Goal: Task Accomplishment & Management: Manage account settings

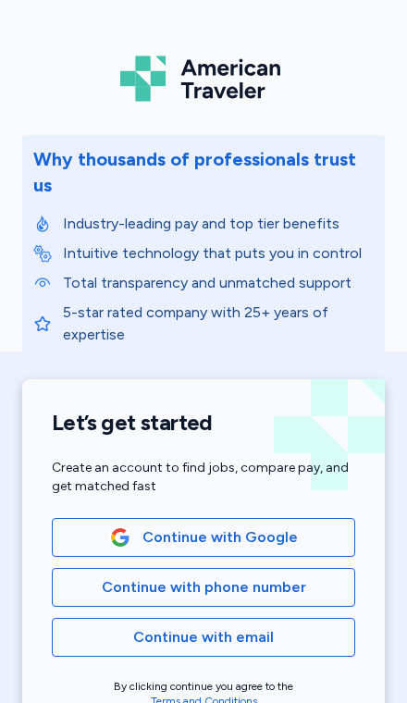
click at [305, 526] on span "Continue with Google" at bounding box center [204, 537] width 272 height 22
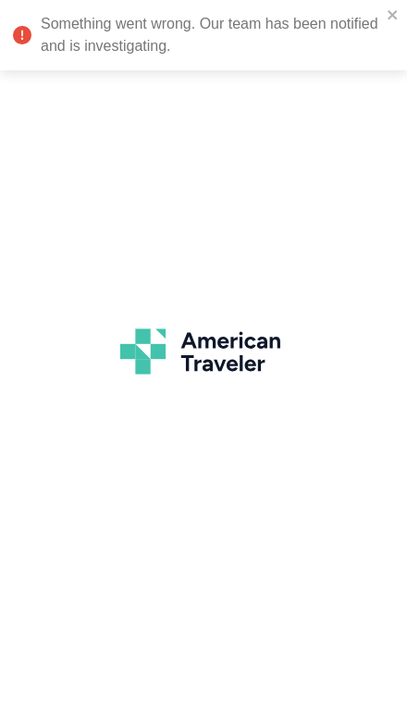
click at [389, 20] on icon "close" at bounding box center [393, 14] width 13 height 15
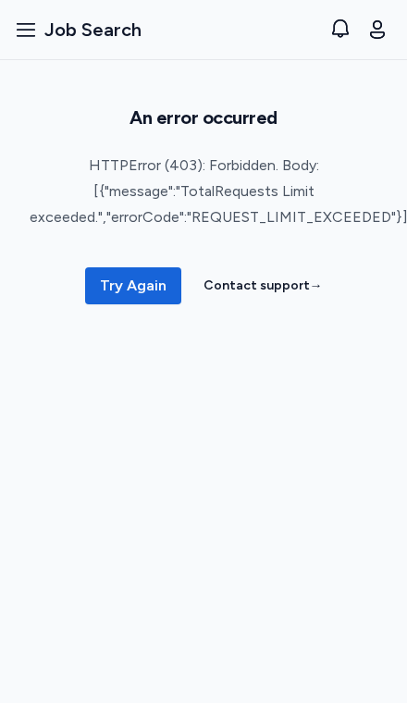
click at [142, 290] on span "Try Again" at bounding box center [133, 286] width 67 height 22
click at [41, 24] on button "Open sidebar Job Search" at bounding box center [78, 29] width 142 height 41
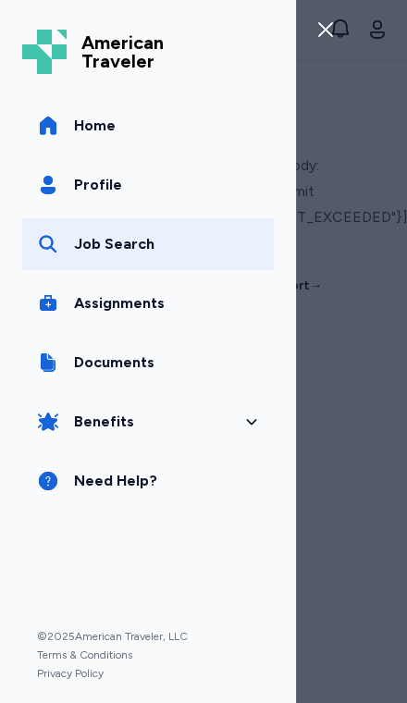
click at [149, 311] on span "Assignments" at bounding box center [119, 303] width 91 height 22
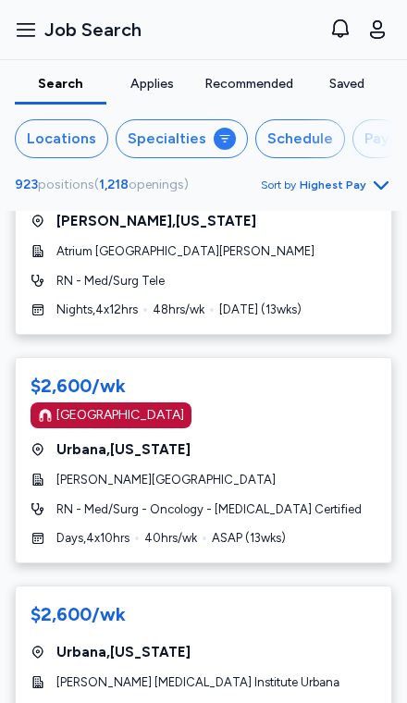
scroll to position [10490, 0]
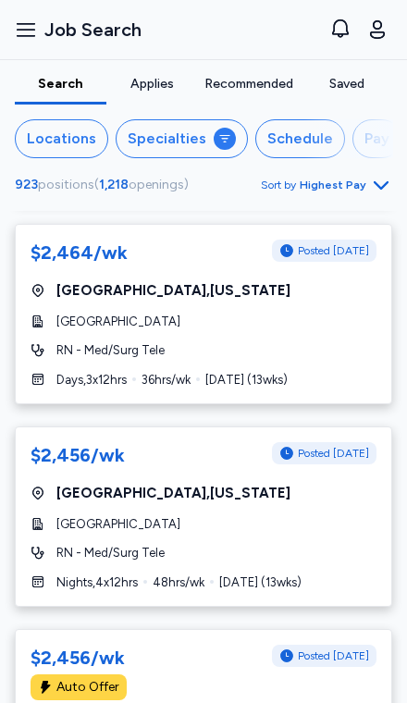
scroll to position [10239, 0]
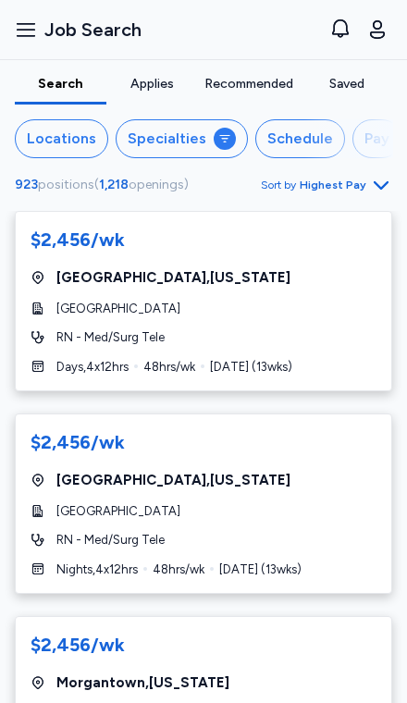
click at [58, 133] on div "Locations" at bounding box center [61, 139] width 69 height 22
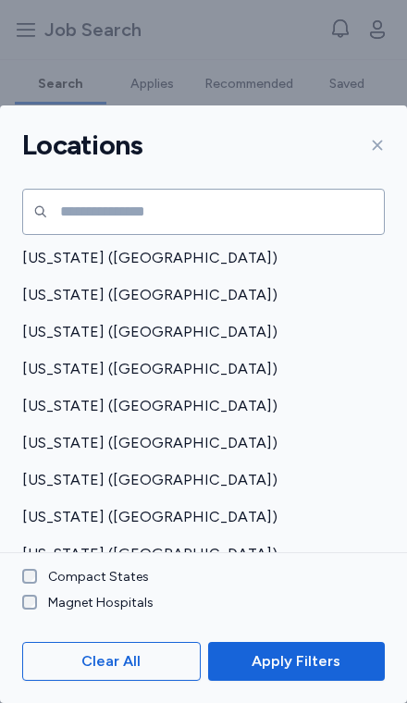
scroll to position [136, 0]
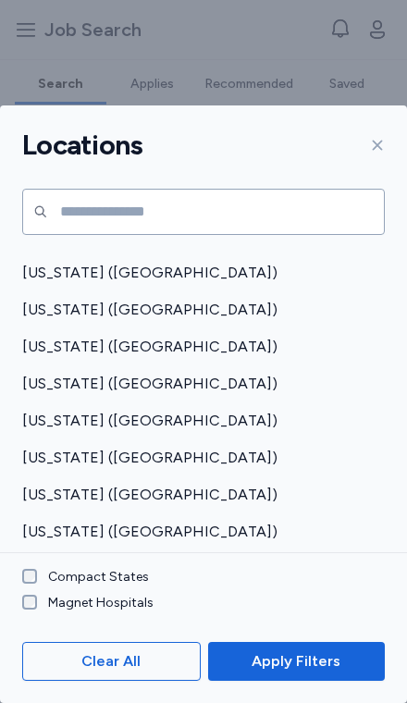
click at [74, 595] on span "Illinois (IL)" at bounding box center [198, 606] width 352 height 22
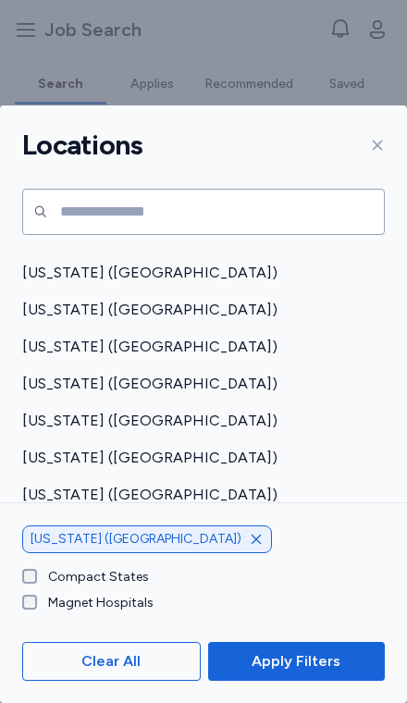
click at [304, 662] on span "Apply Filters" at bounding box center [296, 661] width 89 height 22
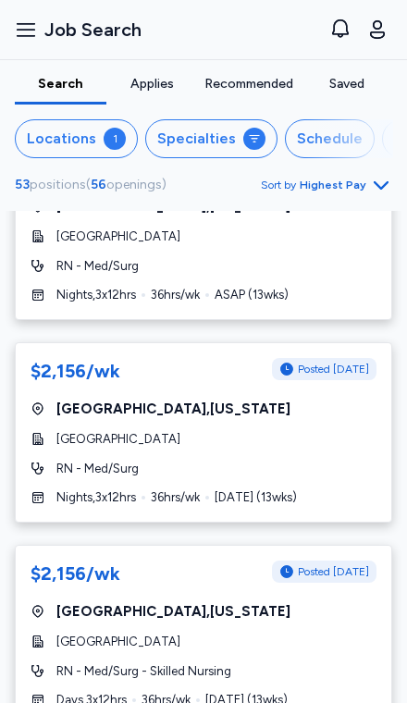
scroll to position [9554, 0]
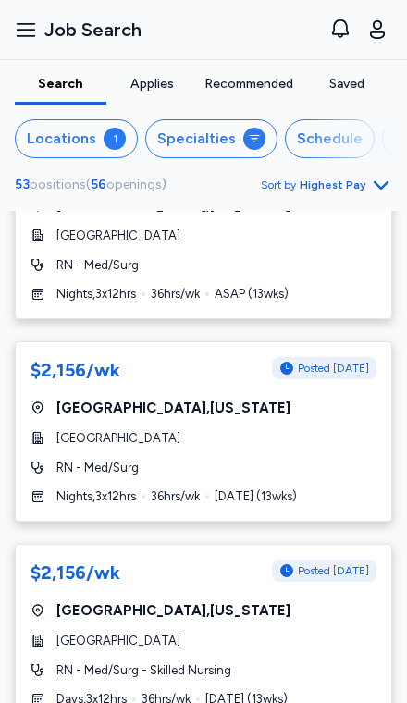
click at [104, 137] on div "1" at bounding box center [115, 139] width 22 height 22
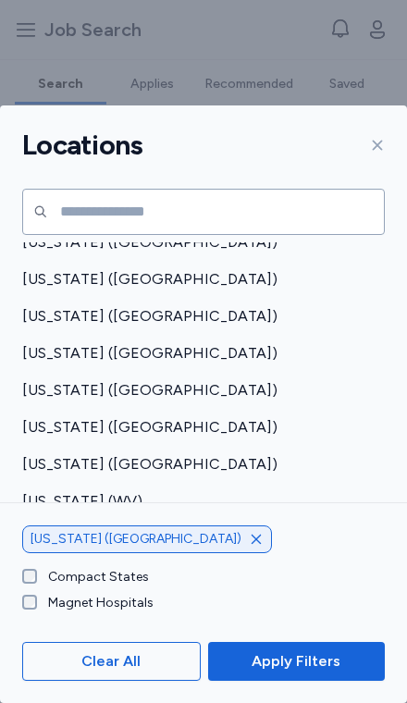
scroll to position [1535, 0]
click at [358, 661] on span "Apply Filters" at bounding box center [296, 661] width 147 height 22
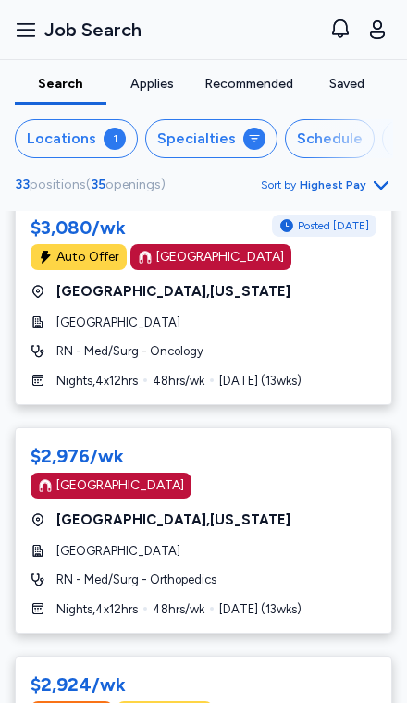
scroll to position [267, 0]
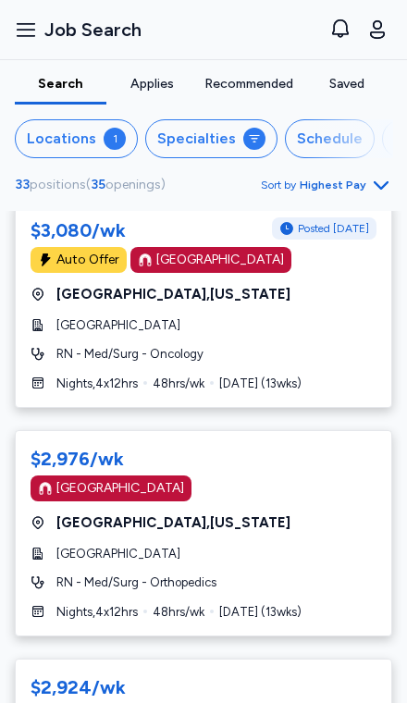
click at [262, 503] on div "$2,976/wk Magnet Hospital Springfield , Illinois Springfield Memorial Hospital …" at bounding box center [203, 533] width 377 height 206
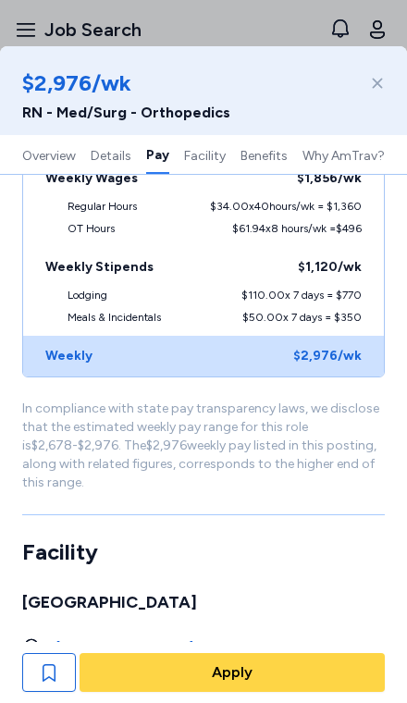
scroll to position [1512, 0]
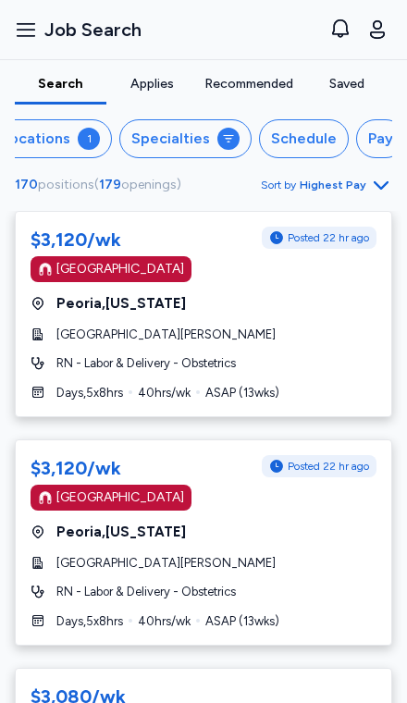
scroll to position [0, 26]
click at [314, 134] on div "Schedule" at bounding box center [304, 139] width 66 height 22
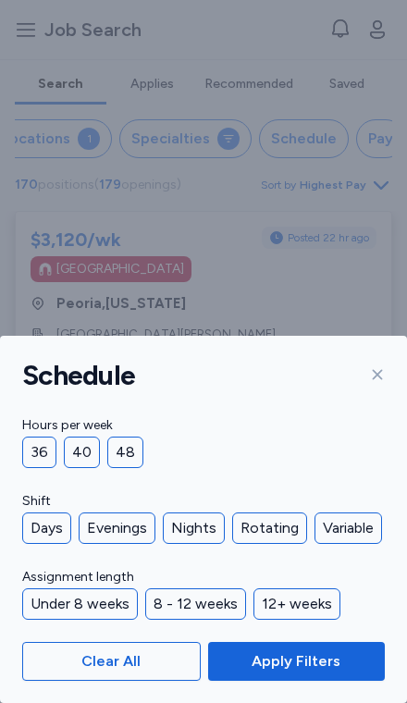
click at [47, 454] on div "36" at bounding box center [39, 452] width 34 height 31
click at [204, 525] on div "Nights" at bounding box center [194, 528] width 62 height 31
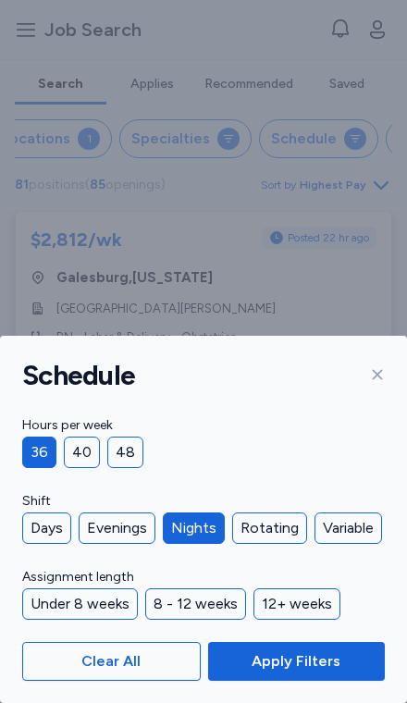
click at [347, 669] on span "Apply Filters" at bounding box center [296, 661] width 147 height 22
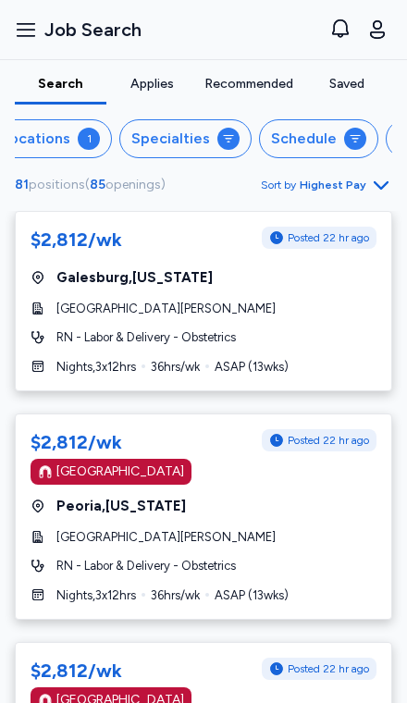
click at [339, 348] on div "$2,812/wk Posted 22 hr ago Galesburg , Illinois OSF St. Mary Medical Center RN …" at bounding box center [203, 301] width 377 height 180
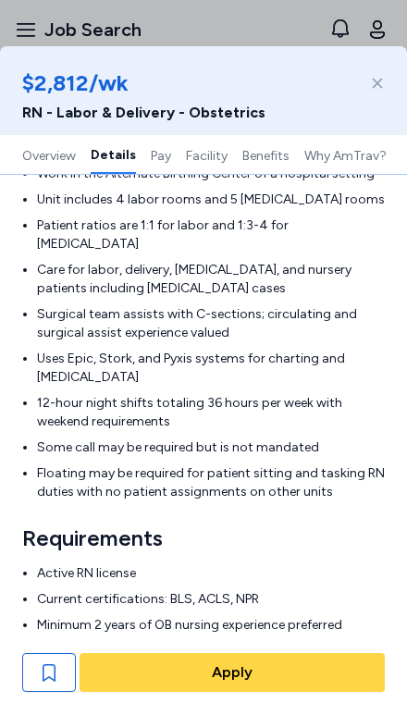
scroll to position [482, 0]
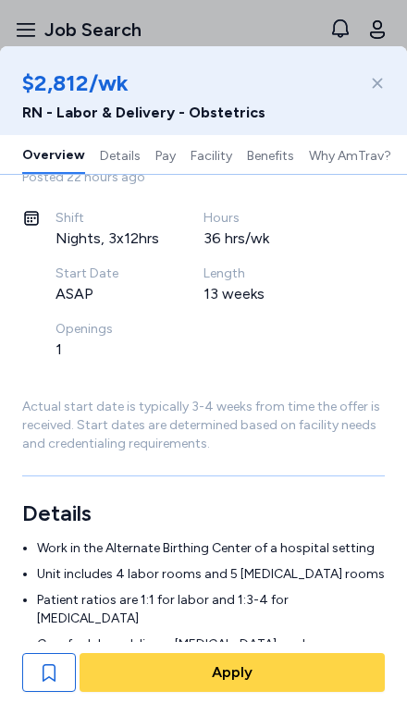
scroll to position [313, 0]
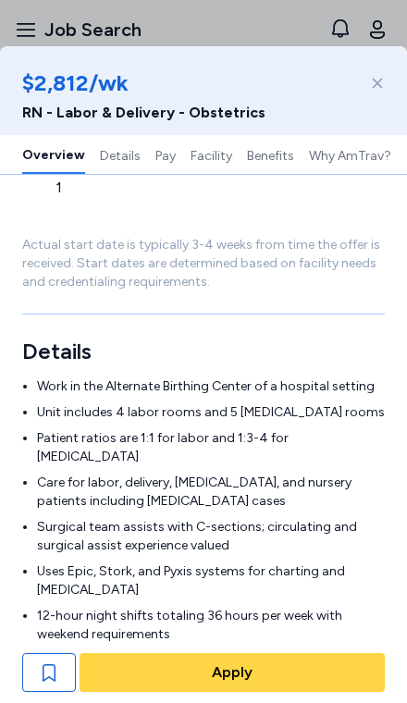
click at [365, 94] on div at bounding box center [374, 83] width 22 height 30
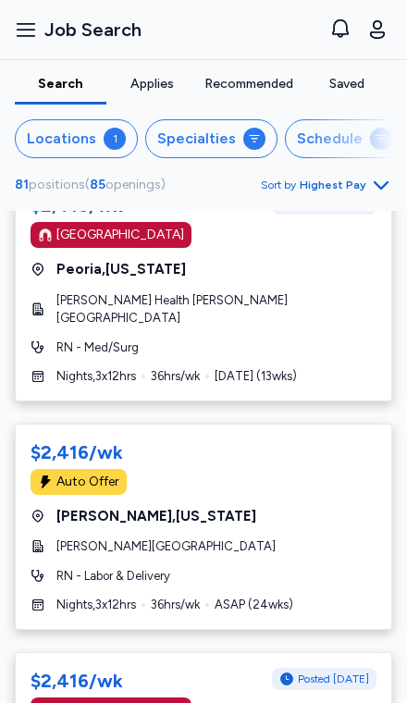
scroll to position [4119, 0]
